Goal: Information Seeking & Learning: Learn about a topic

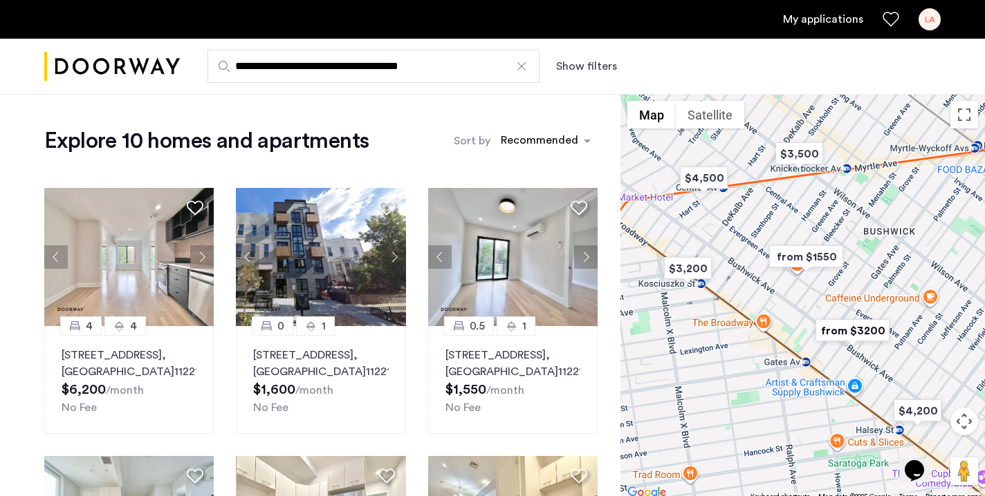
drag, startPoint x: 440, startPoint y: 69, endPoint x: 37, endPoint y: 69, distance: 402.4
click at [37, 69] on div "**********" at bounding box center [492, 67] width 985 height 56
type input "**********"
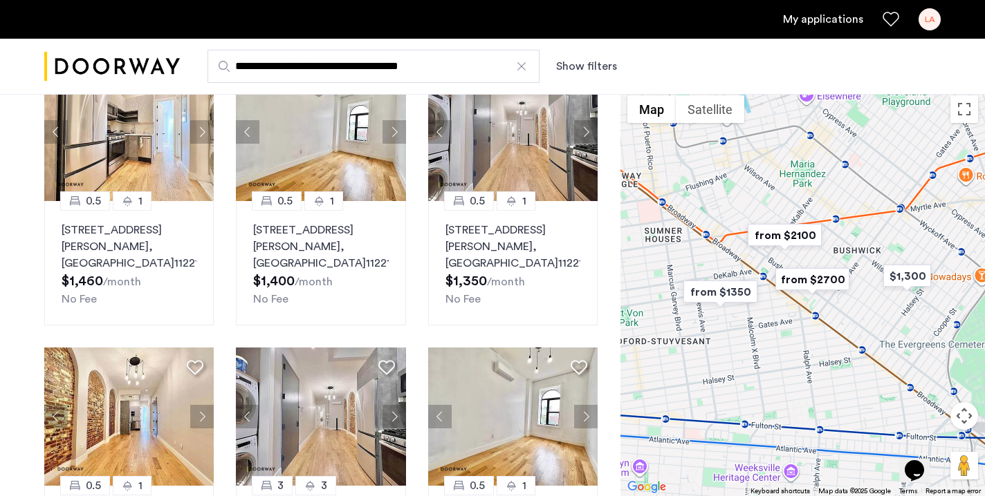
scroll to position [328, 0]
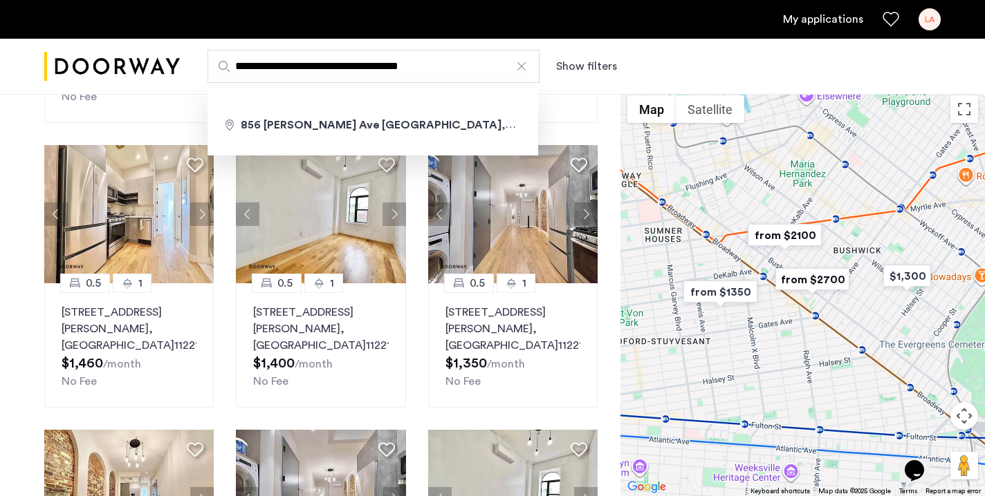
drag, startPoint x: 500, startPoint y: 77, endPoint x: 235, endPoint y: 51, distance: 266.0
click at [236, 52] on input "**********" at bounding box center [373, 66] width 332 height 33
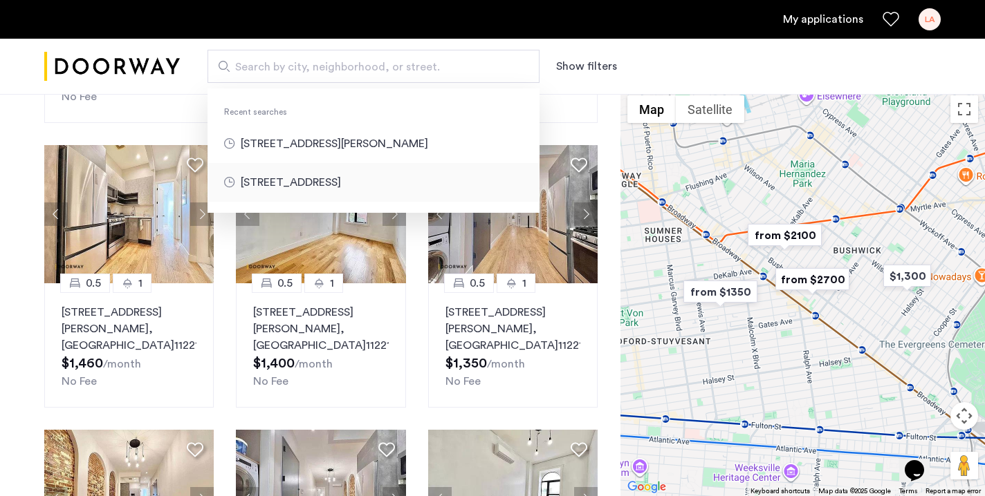
type input "**********"
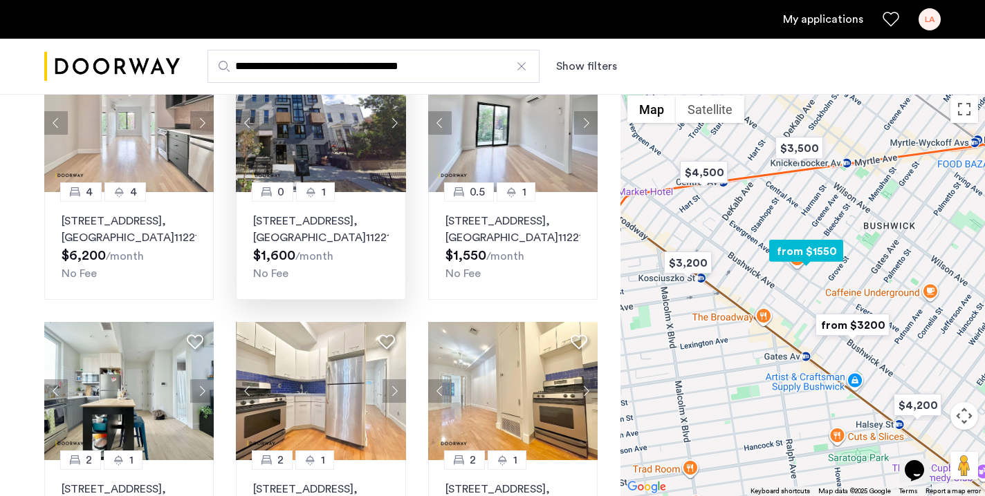
scroll to position [137, 0]
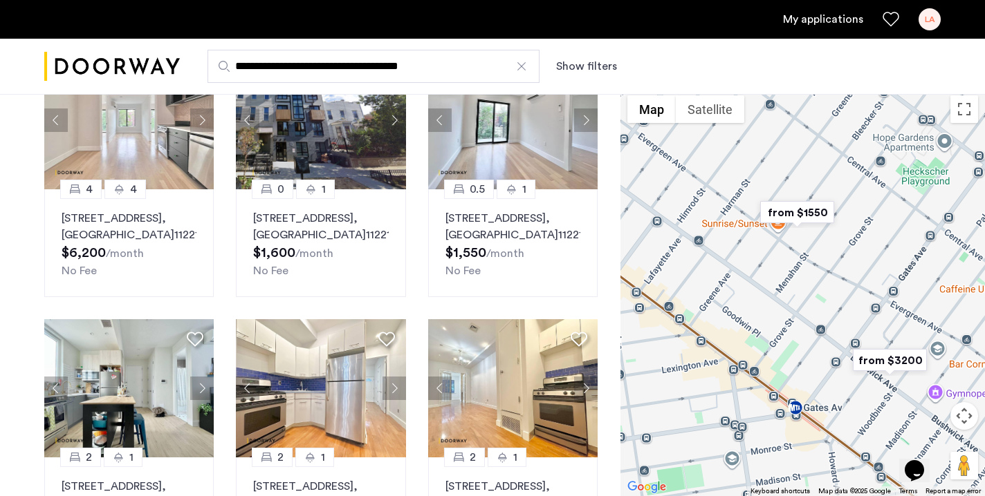
drag, startPoint x: 783, startPoint y: 269, endPoint x: 726, endPoint y: 187, distance: 100.3
click at [726, 187] on div at bounding box center [802, 292] width 364 height 408
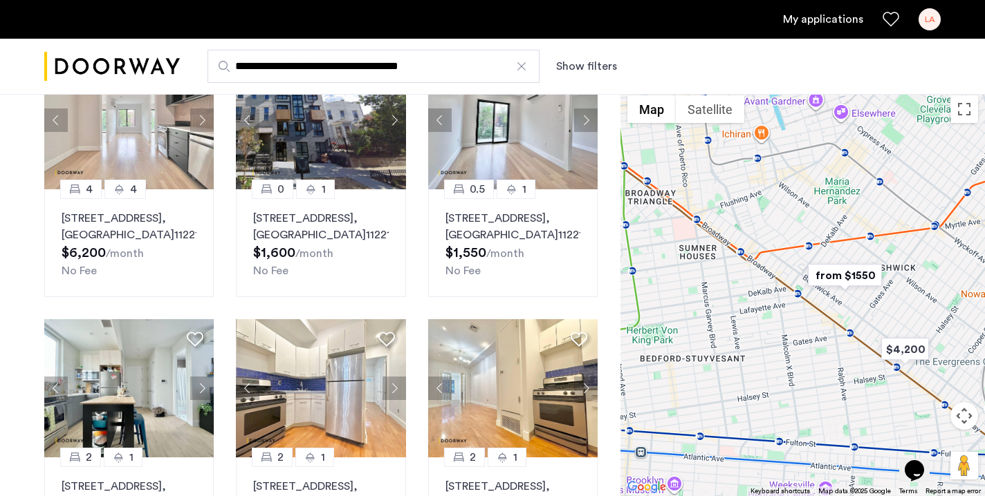
drag, startPoint x: 717, startPoint y: 296, endPoint x: 846, endPoint y: 299, distance: 129.3
click at [846, 299] on div at bounding box center [802, 292] width 364 height 408
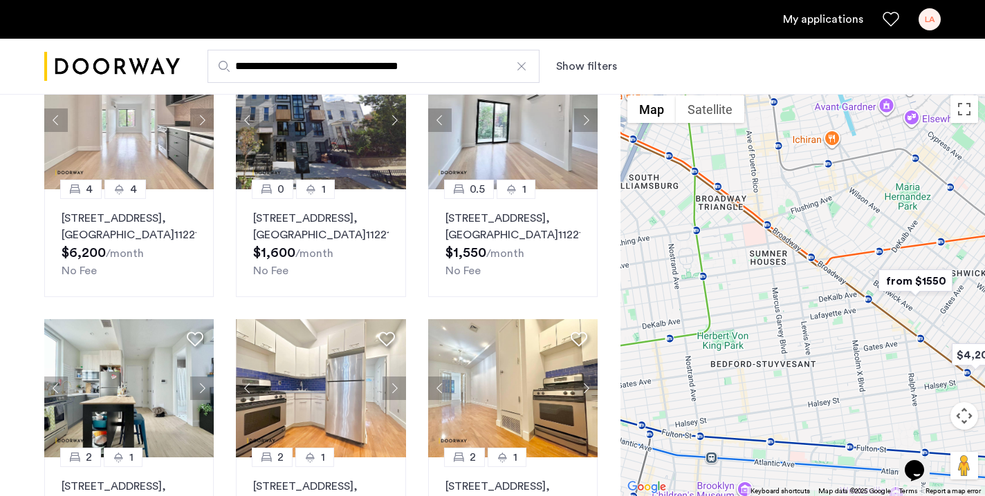
drag, startPoint x: 740, startPoint y: 287, endPoint x: 851, endPoint y: 290, distance: 111.3
click at [851, 290] on div at bounding box center [802, 292] width 364 height 408
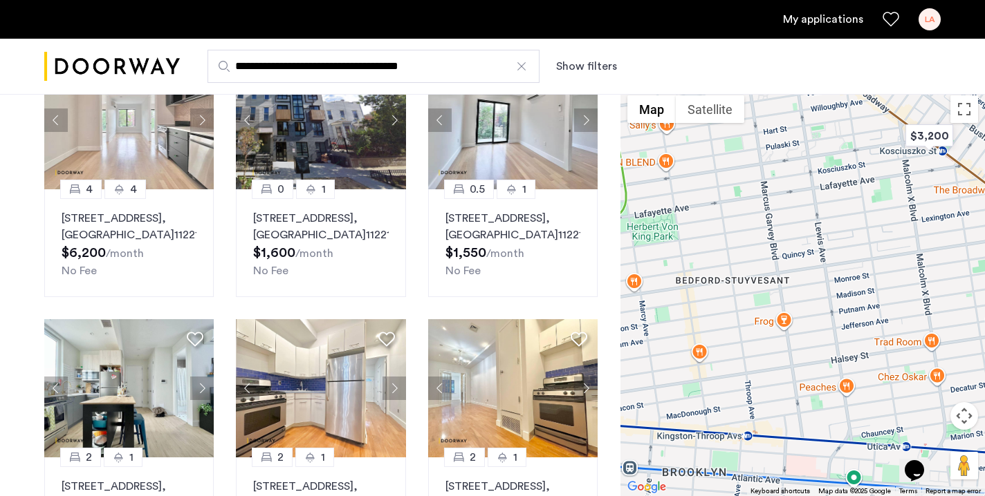
drag, startPoint x: 780, startPoint y: 308, endPoint x: 946, endPoint y: 239, distance: 180.4
click at [929, 224] on div at bounding box center [802, 292] width 364 height 408
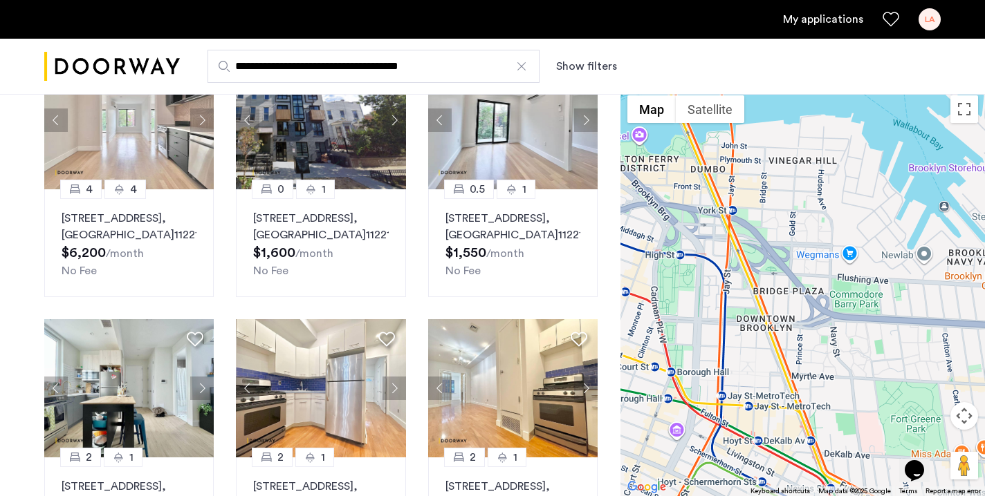
drag, startPoint x: 852, startPoint y: 340, endPoint x: 814, endPoint y: 242, distance: 105.0
click at [814, 242] on div at bounding box center [802, 292] width 364 height 408
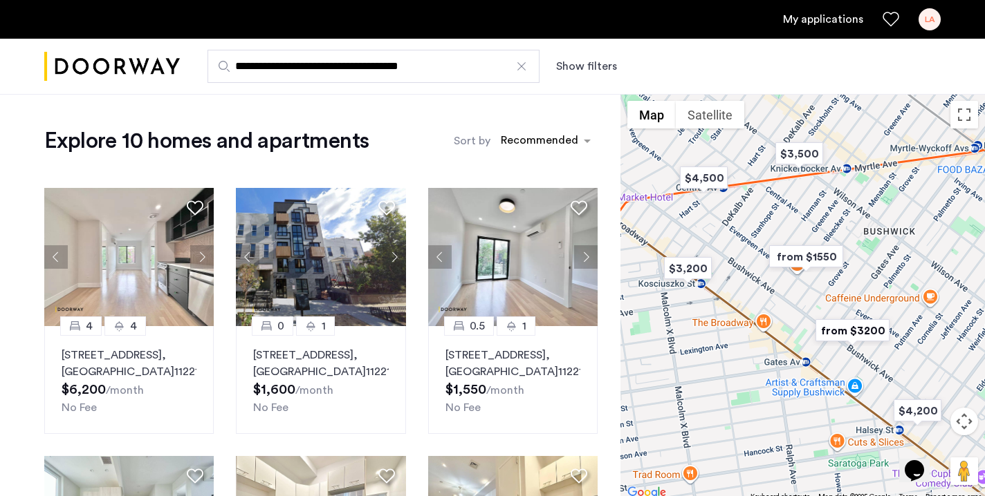
click at [811, 258] on img "from $1550" at bounding box center [805, 256] width 85 height 31
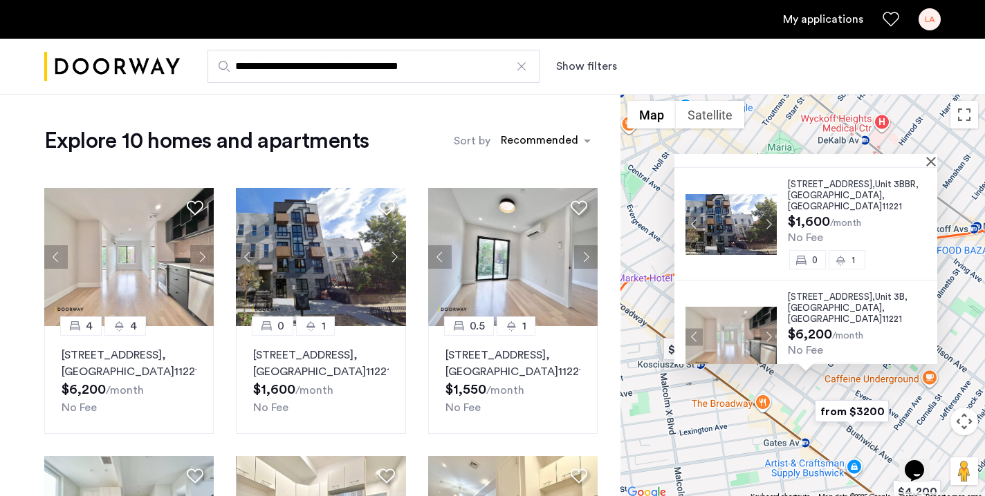
scroll to position [44, 0]
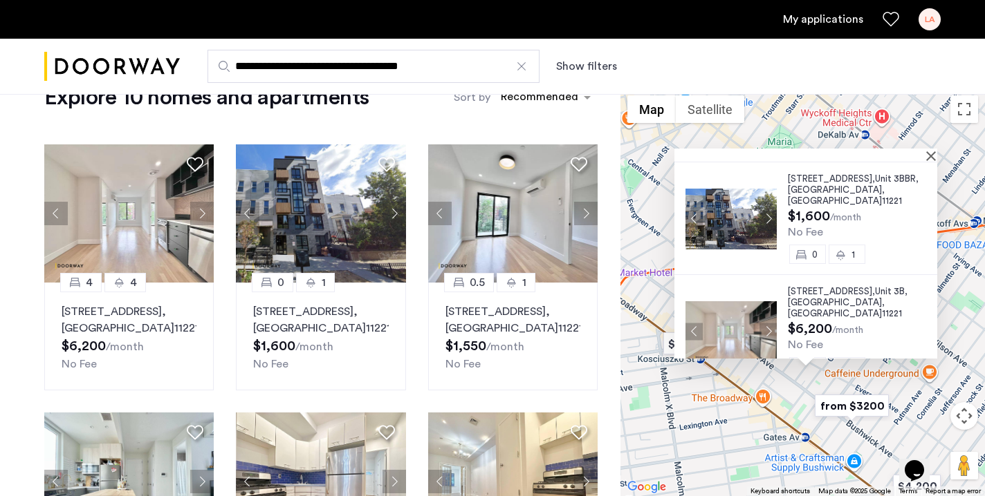
click at [809, 298] on span "Brooklyn" at bounding box center [834, 302] width 94 height 9
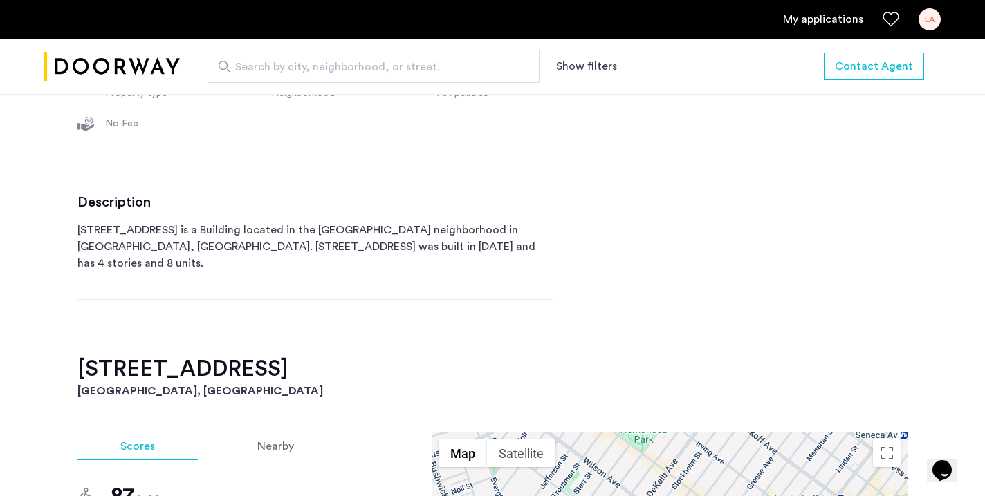
scroll to position [646, 0]
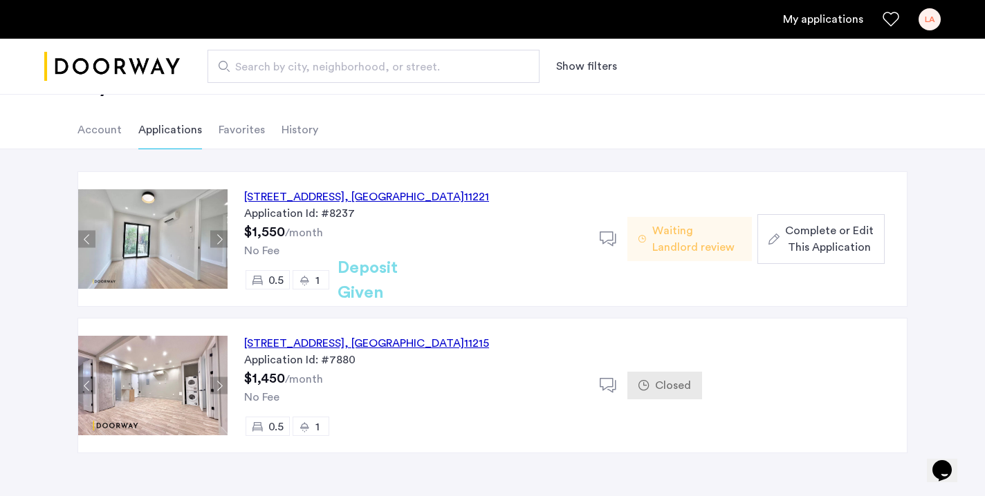
scroll to position [57, 0]
